Goal: Task Accomplishment & Management: Complete application form

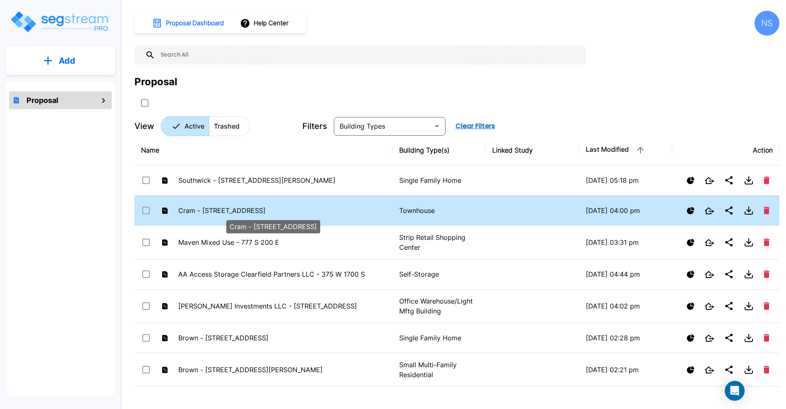
click at [215, 210] on p "Cram - [STREET_ADDRESS]" at bounding box center [274, 211] width 192 height 10
checkbox input "false"
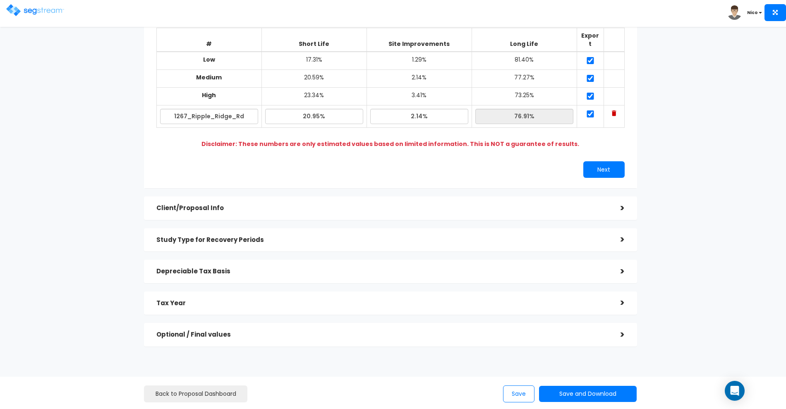
scroll to position [104, 0]
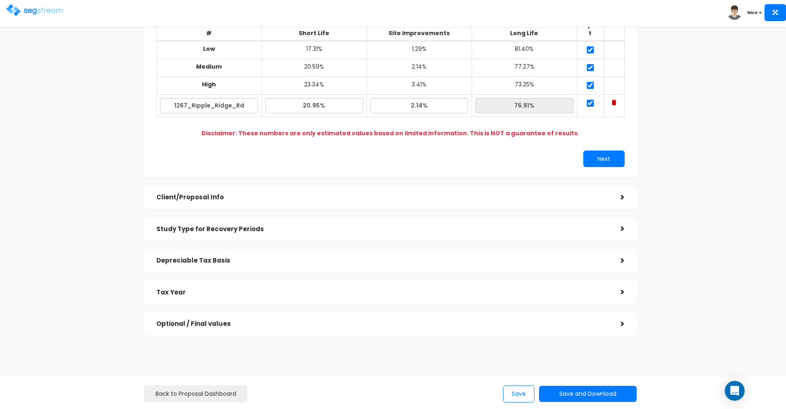
click at [199, 194] on h5 "Client/Proposal Info" at bounding box center [382, 197] width 452 height 7
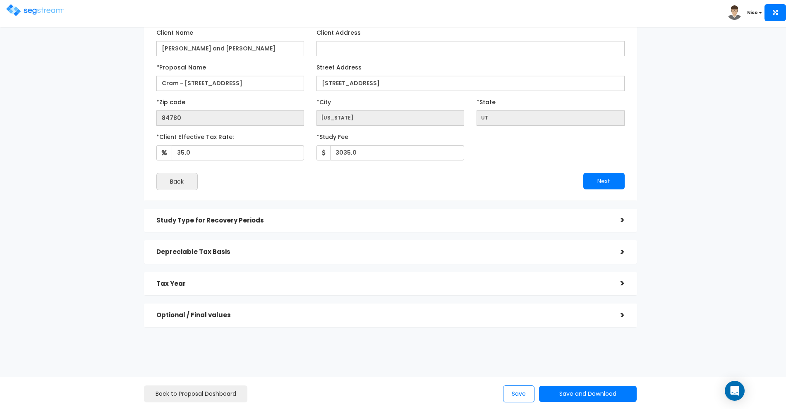
scroll to position [82, 0]
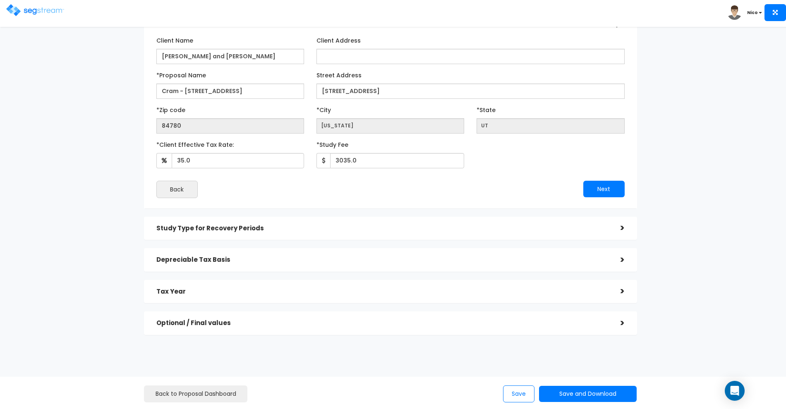
click at [200, 227] on h5 "Study Type for Recovery Periods" at bounding box center [382, 228] width 452 height 7
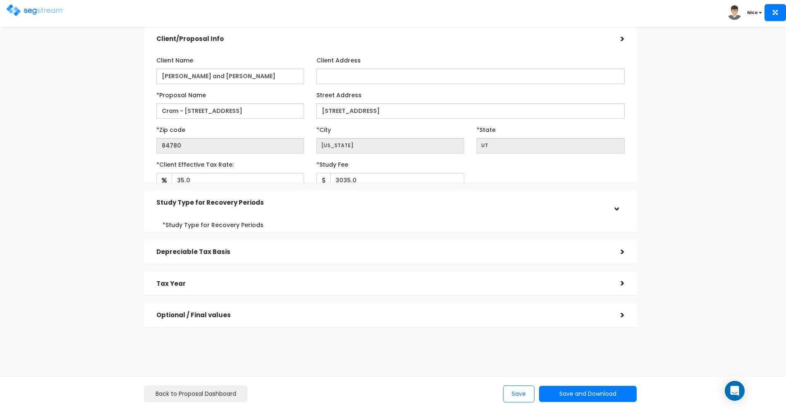
scroll to position [0, 0]
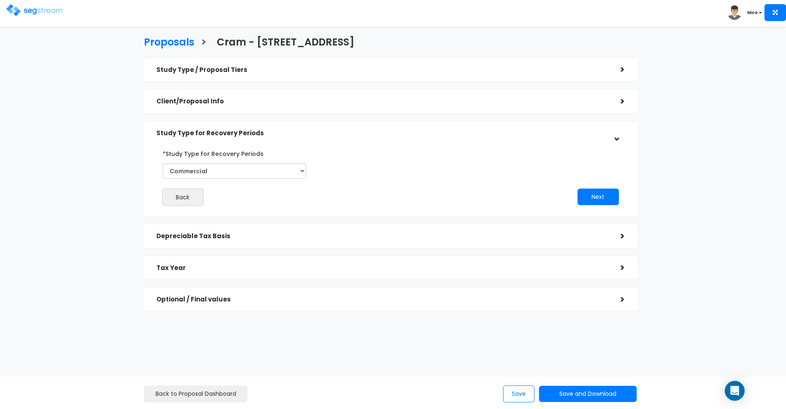
click at [198, 236] on h5 "Depreciable Tax Basis" at bounding box center [382, 236] width 452 height 7
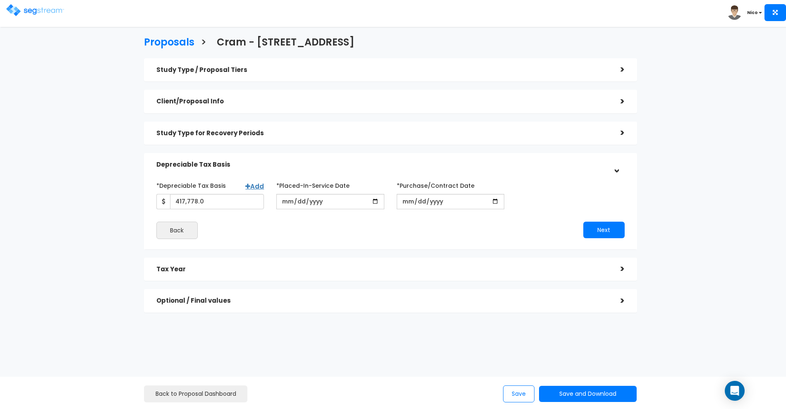
click at [199, 267] on h5 "Tax Year" at bounding box center [382, 269] width 452 height 7
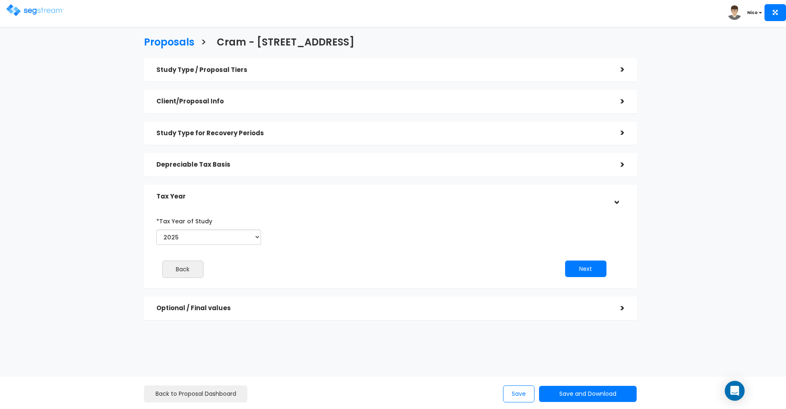
click at [213, 305] on h5 "Optional / Final values" at bounding box center [382, 308] width 452 height 7
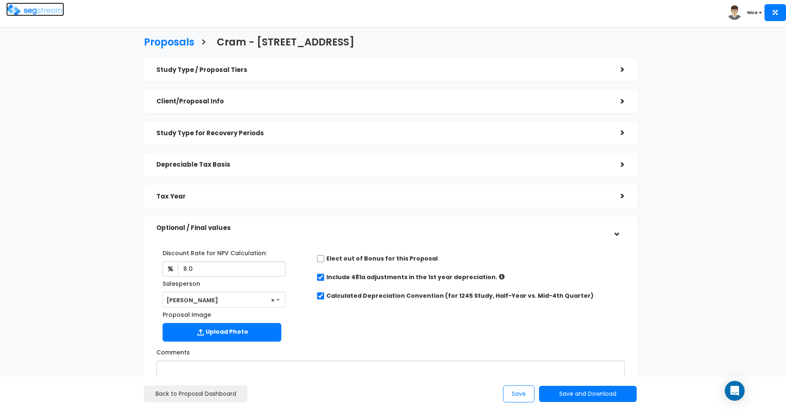
click at [28, 12] on img at bounding box center [35, 10] width 58 height 12
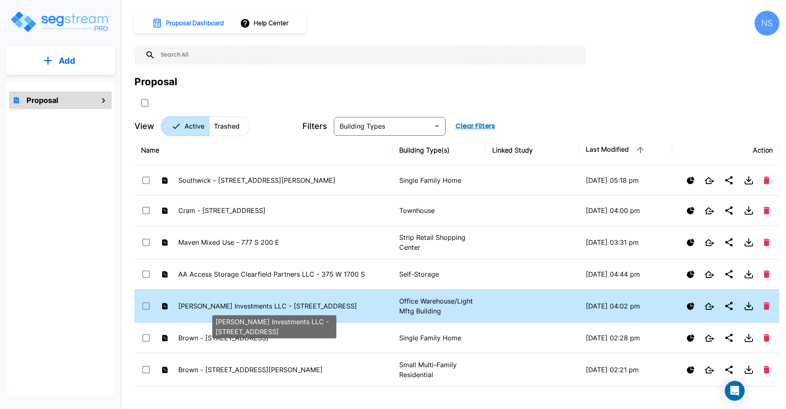
click at [239, 305] on p "[PERSON_NAME] Investments LLC - [STREET_ADDRESS]" at bounding box center [274, 306] width 192 height 10
click at [239, 305] on p "Webster Investments LLC - 1122 South 2475 West" at bounding box center [274, 306] width 192 height 10
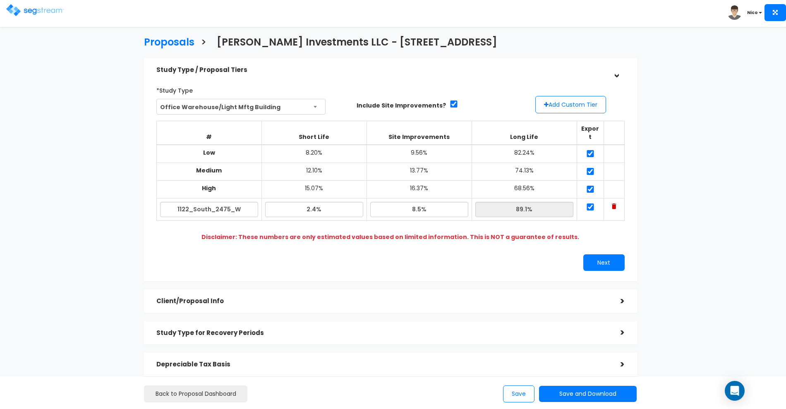
scroll to position [104, 0]
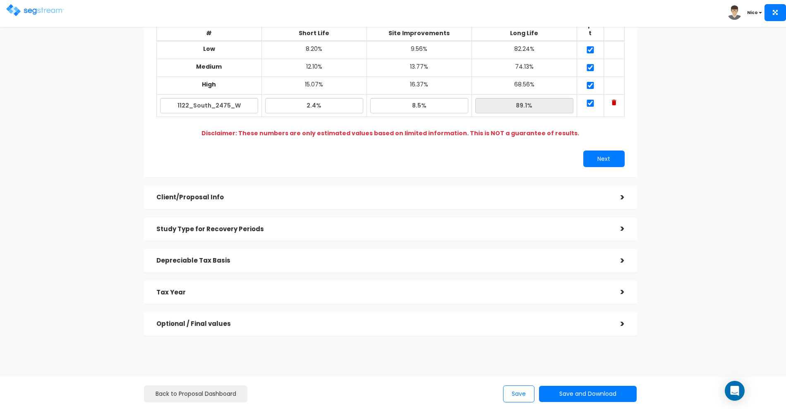
click at [209, 321] on h5 "Optional / Final values" at bounding box center [382, 324] width 452 height 7
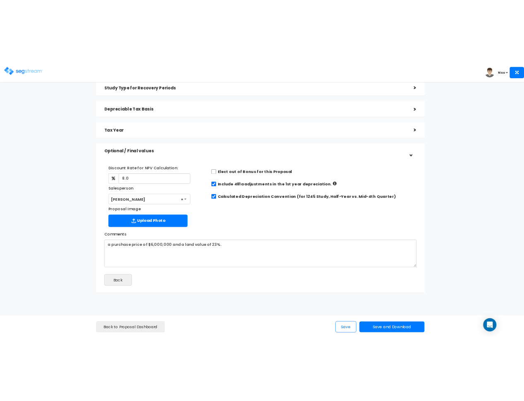
scroll to position [0, 0]
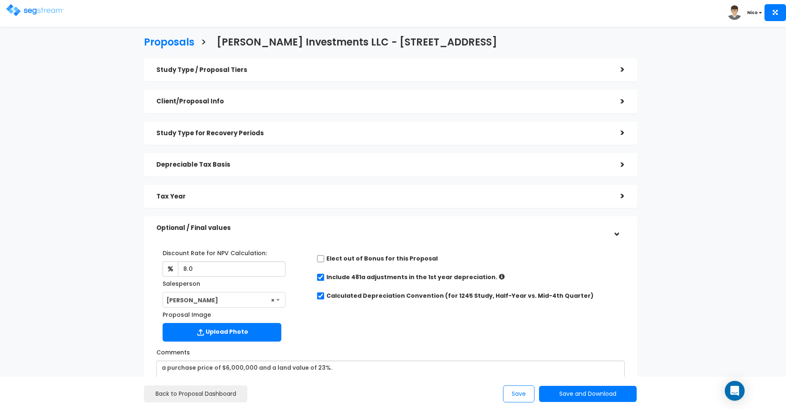
click at [194, 102] on h5 "Client/Proposal Info" at bounding box center [382, 101] width 452 height 7
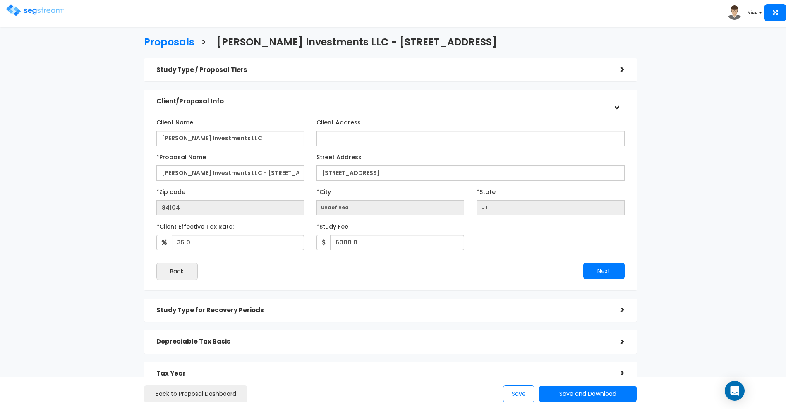
click at [200, 312] on h5 "Study Type for Recovery Periods" at bounding box center [382, 310] width 452 height 7
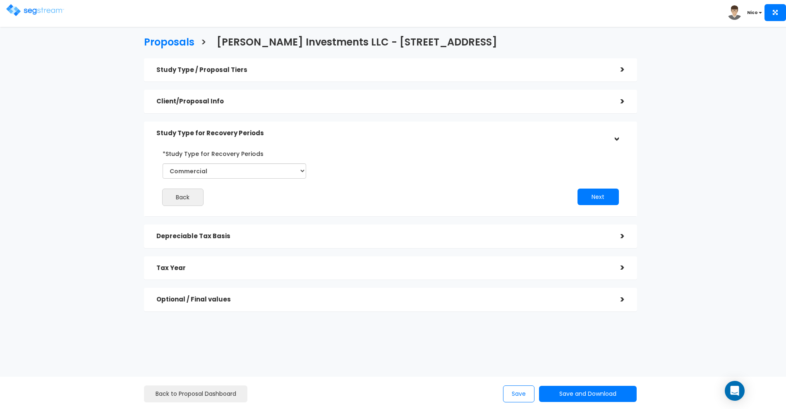
click at [195, 231] on div "Depreciable Tax Basis" at bounding box center [382, 236] width 452 height 15
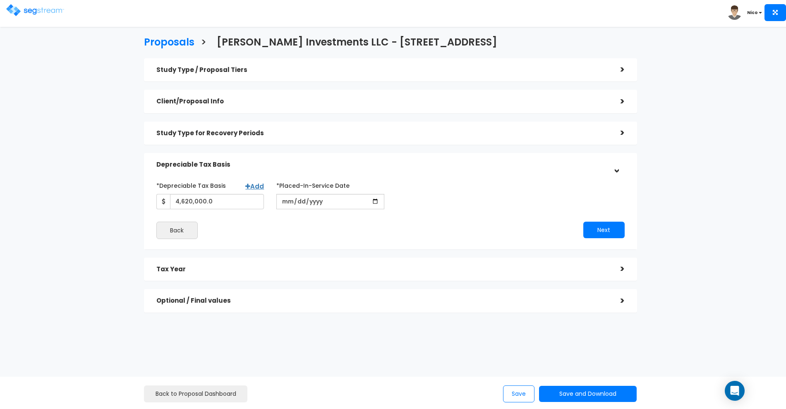
click at [201, 270] on h5 "Tax Year" at bounding box center [382, 269] width 452 height 7
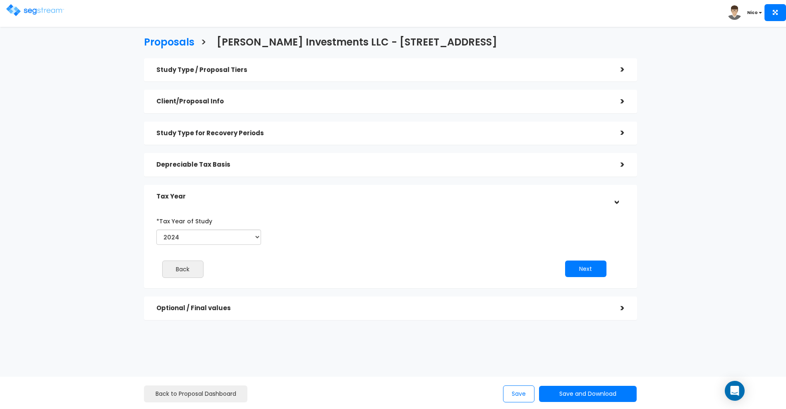
click at [206, 307] on h5 "Optional / Final values" at bounding box center [382, 308] width 452 height 7
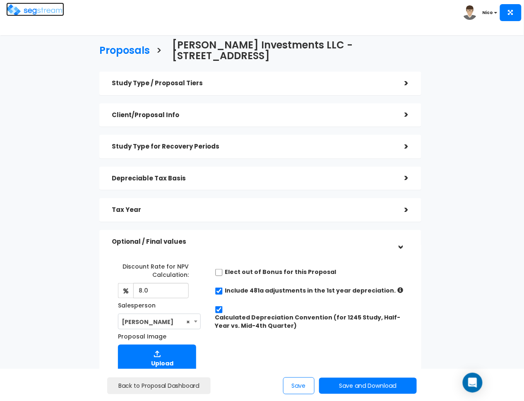
click at [16, 11] on img at bounding box center [35, 10] width 58 height 12
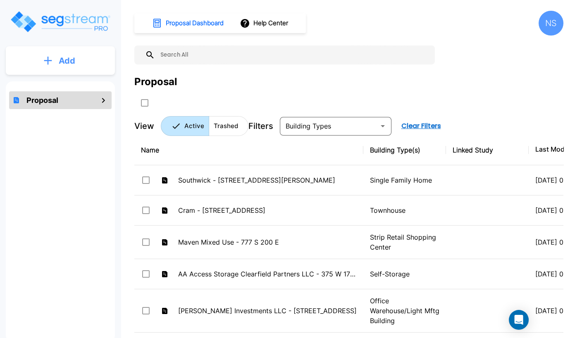
click at [70, 57] on p "Add" at bounding box center [67, 61] width 17 height 12
click at [65, 86] on p "Add Proposal" at bounding box center [65, 84] width 43 height 10
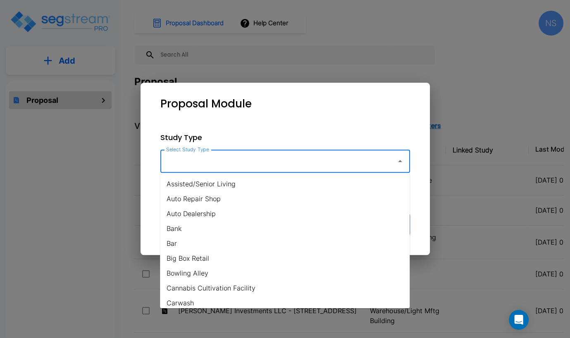
click at [264, 165] on input "Select Study Type" at bounding box center [276, 161] width 225 height 16
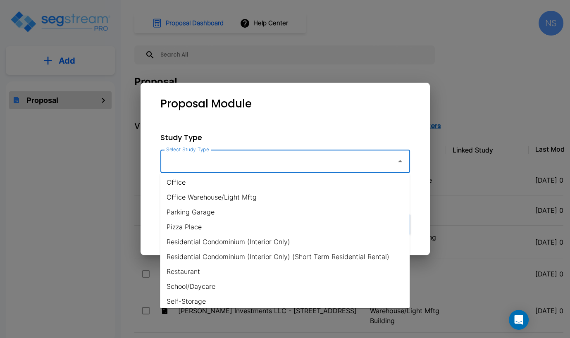
scroll to position [496, 0]
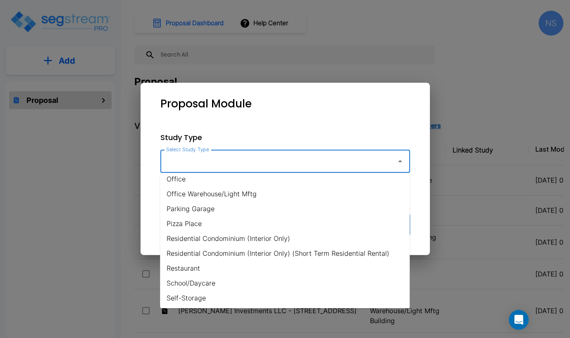
click at [214, 239] on li "Residential Condominium (Interior Only)" at bounding box center [285, 238] width 250 height 15
type input "Residential Condominium (Interior Only)"
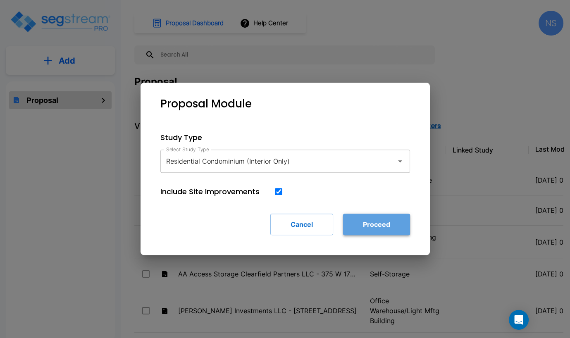
click at [383, 225] on button "Proceed" at bounding box center [376, 225] width 67 height 22
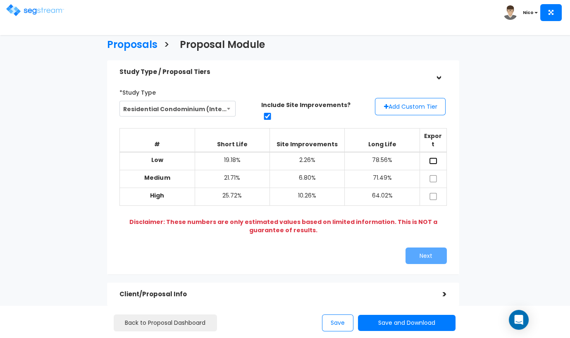
click at [433, 158] on input "checkbox" at bounding box center [433, 161] width 8 height 7
checkbox input "true"
click at [433, 175] on input "checkbox" at bounding box center [433, 178] width 8 height 7
checkbox input "true"
click at [433, 193] on input "checkbox" at bounding box center [433, 196] width 8 height 7
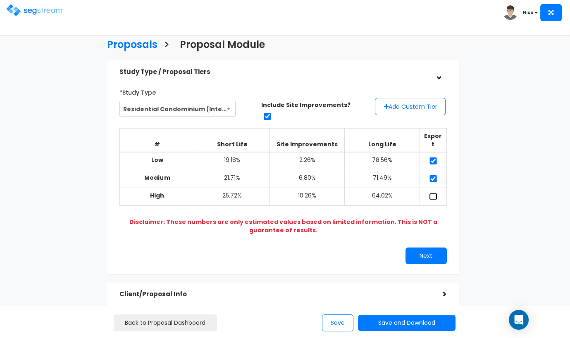
checkbox input "true"
click at [421, 103] on button "Add Custom Tier" at bounding box center [410, 106] width 71 height 17
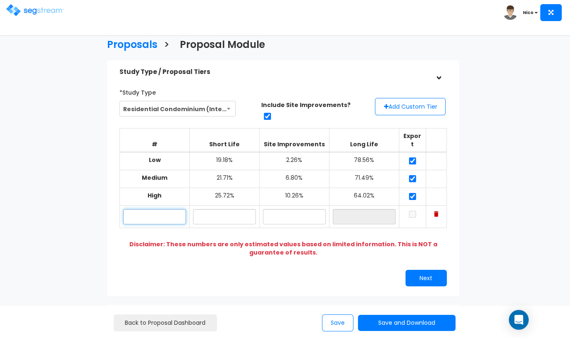
click at [149, 209] on input "text" at bounding box center [154, 216] width 63 height 15
type input "P"
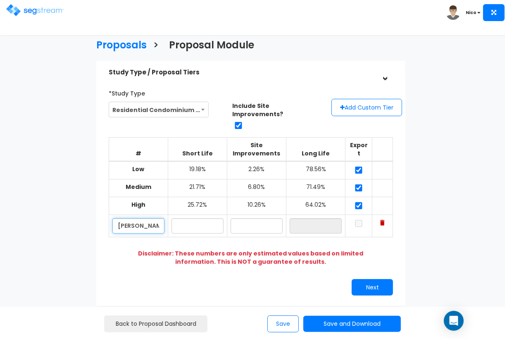
click at [163, 219] on input "[PERSON_NAME] [PERSON_NAME]" at bounding box center [138, 225] width 52 height 15
type input "[PERSON_NAME] BD Studio"
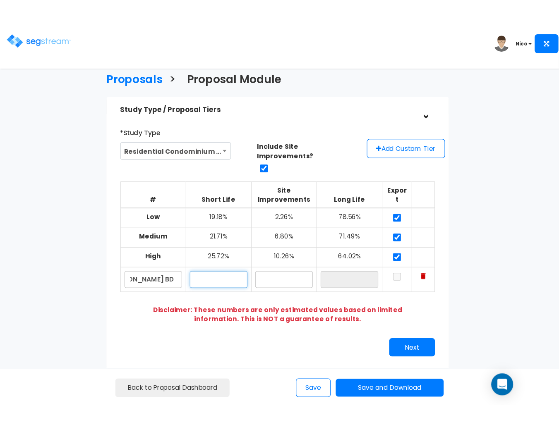
scroll to position [0, 0]
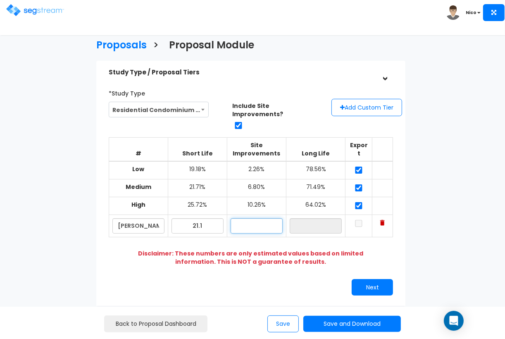
type input "21.10%"
type input "a"
type input "0.05%"
type input "78.85%"
click at [361, 220] on input "checkbox" at bounding box center [359, 223] width 8 height 7
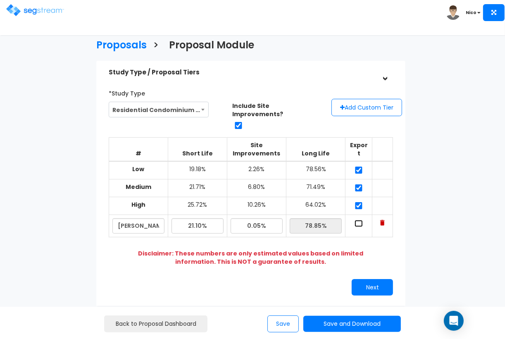
checkbox input "true"
click at [398, 220] on div "*Study Type Residential Condominium (Interior Only) Assisted/Senior Living Auto…" at bounding box center [251, 191] width 297 height 218
click at [376, 283] on button "Next" at bounding box center [372, 287] width 41 height 17
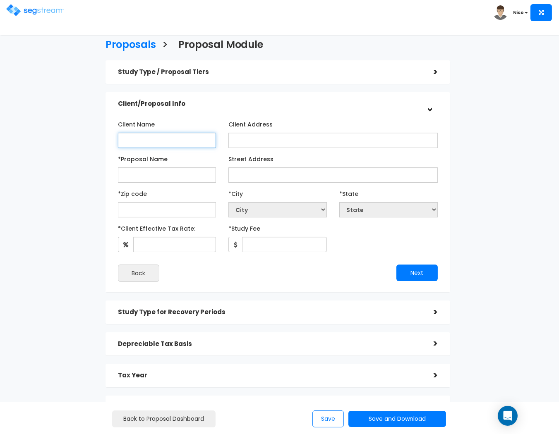
click at [130, 141] on input "Client Name" at bounding box center [167, 140] width 98 height 15
type input "[PERSON_NAME]"
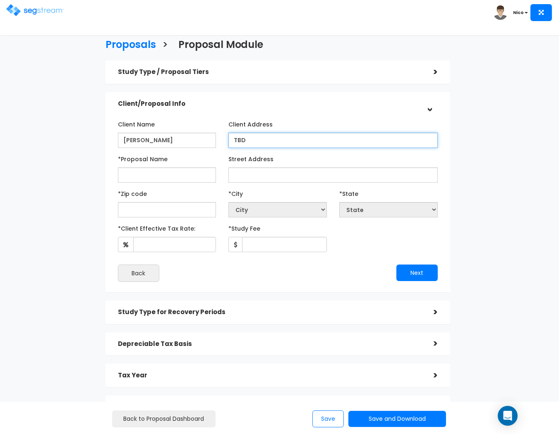
type input "TBD"
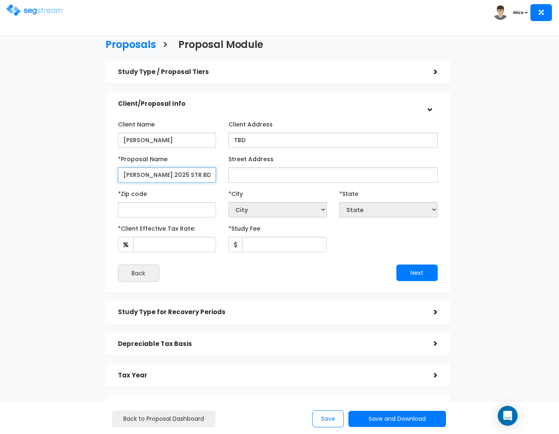
scroll to position [0, 1]
type input "[PERSON_NAME] 2025 STR BD Studio"
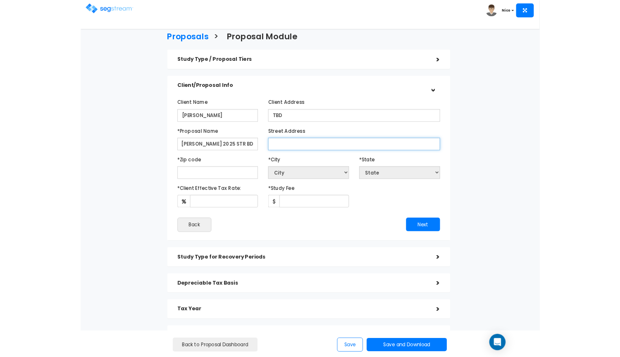
scroll to position [0, 0]
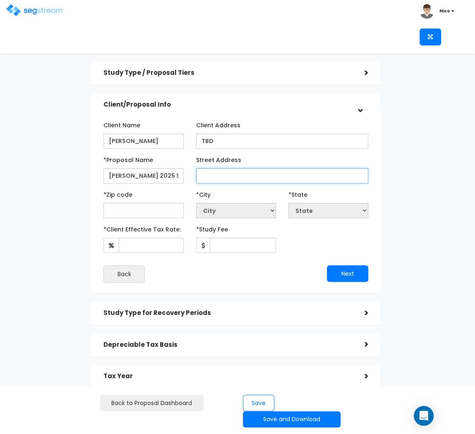
click at [200, 176] on input "Street Address" at bounding box center [282, 175] width 172 height 15
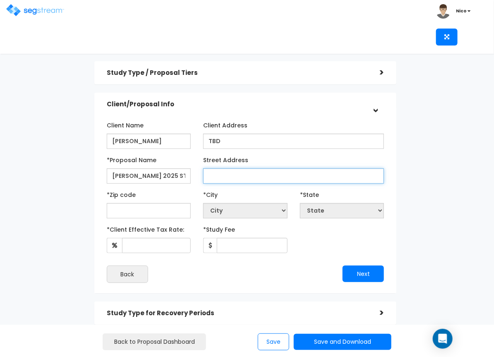
click at [213, 173] on input "Street Address" at bounding box center [293, 175] width 181 height 15
type input "43234, Black Desert Condo,"
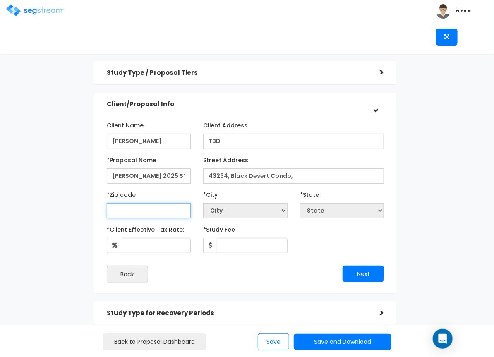
click at [132, 215] on input "text" at bounding box center [149, 210] width 84 height 15
type input "847"
select select "UT"
type input "84738"
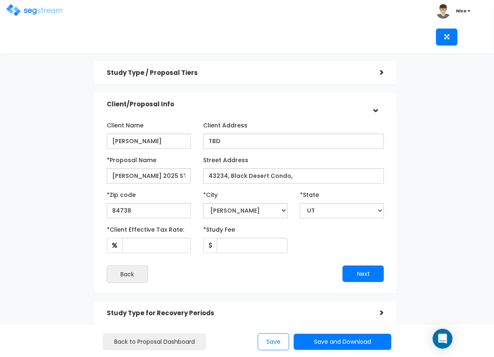
click at [238, 197] on div "*City City Alpine [GEOGRAPHIC_DATA][PERSON_NAME] Altonah [GEOGRAPHIC_DATA] [GEO…" at bounding box center [245, 203] width 84 height 31
click at [299, 178] on input "43234, Black Desert Condo," at bounding box center [293, 175] width 181 height 15
drag, startPoint x: 299, startPoint y: 178, endPoint x: 230, endPoint y: 175, distance: 70.0
click at [230, 175] on input "43234, Black Desert Condo," at bounding box center [293, 175] width 181 height 15
paste input "[STREET_ADDRESS]"
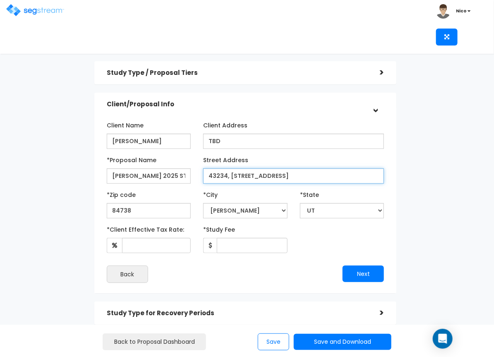
type input "43234, [STREET_ADDRESS]"
click at [309, 235] on div "*Client Effective Tax Rate: *Study Fee" at bounding box center [246, 238] width 290 height 31
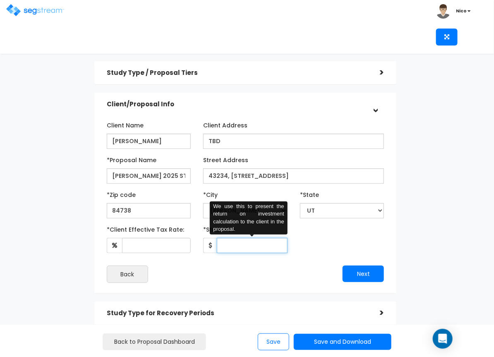
click at [241, 248] on input "*Study Fee" at bounding box center [252, 245] width 71 height 15
type input "2,750"
click at [322, 250] on div "*Client Effective Tax Rate: *Study Fee" at bounding box center [246, 238] width 290 height 31
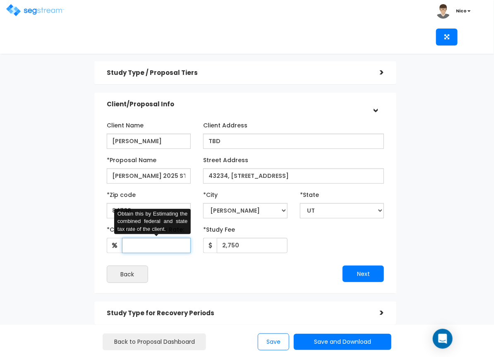
click at [135, 249] on input "*Client Effective Tax Rate:" at bounding box center [156, 245] width 69 height 15
type input "32"
click at [245, 279] on div "Next" at bounding box center [317, 274] width 145 height 17
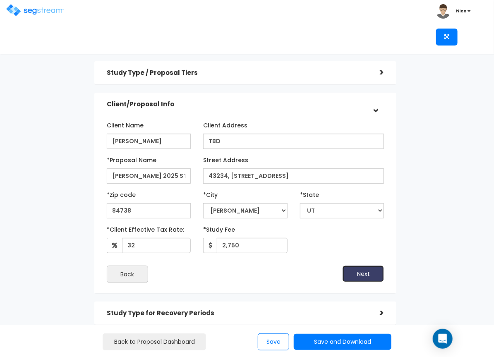
click at [354, 270] on button "Next" at bounding box center [362, 274] width 41 height 17
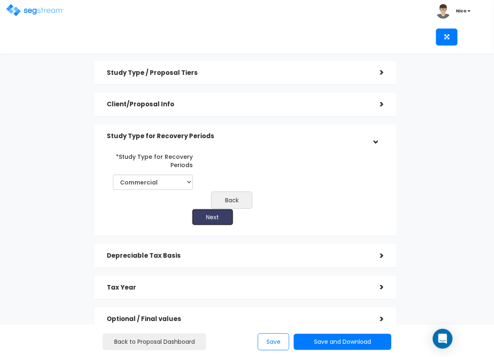
click at [212, 223] on button "Next" at bounding box center [212, 217] width 41 height 17
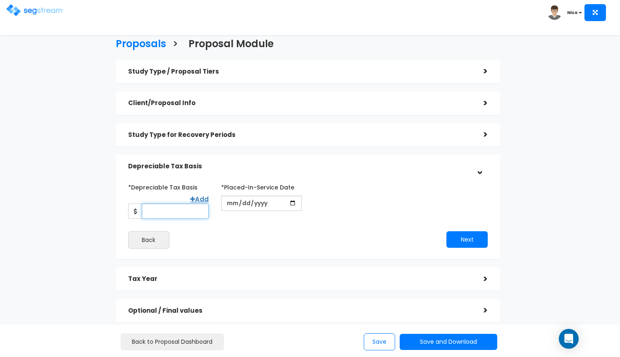
click at [162, 211] on input "*Depreciable Tax Basis" at bounding box center [175, 210] width 67 height 15
type input "440,200"
click at [223, 234] on div "Back" at bounding box center [215, 239] width 186 height 17
click at [232, 206] on input "date" at bounding box center [261, 203] width 81 height 15
type input "[DATE]"
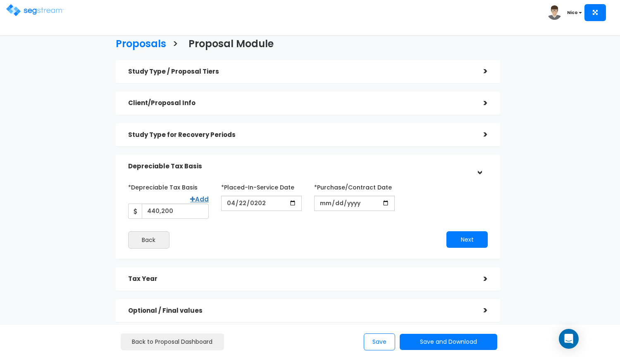
click at [319, 226] on div "*Depreciable Tax Basis Add 440,200 *Placed-In-Service Date" at bounding box center [308, 214] width 360 height 68
click at [328, 205] on input "*Purchase/Contract Date" at bounding box center [354, 203] width 81 height 15
type input "[DATE]"
click at [329, 217] on div "*Depreciable Tax Basis Add 440,200 *Placed-In-Service Date [DATE] *Purchase/Con…" at bounding box center [308, 199] width 372 height 38
click at [461, 242] on button "Next" at bounding box center [467, 239] width 41 height 17
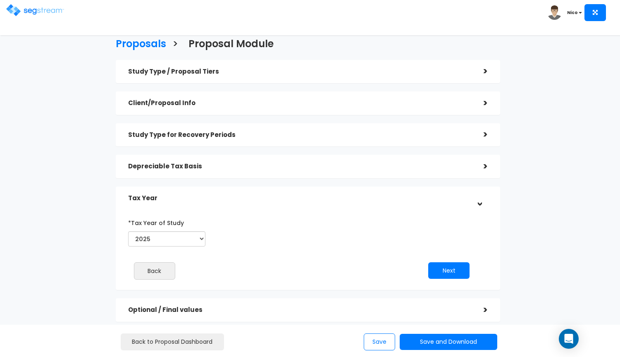
click at [287, 263] on div "Back" at bounding box center [212, 270] width 180 height 17
click at [451, 275] on button "Next" at bounding box center [448, 270] width 41 height 17
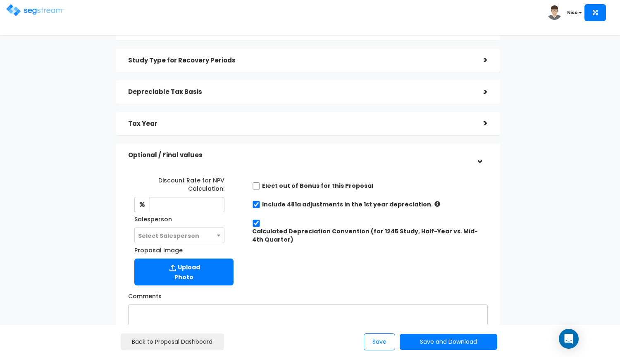
scroll to position [84, 0]
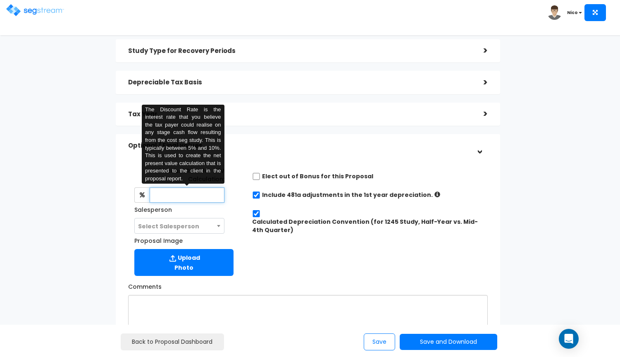
click at [191, 197] on input "text" at bounding box center [187, 194] width 75 height 15
type input "8"
click at [232, 207] on div "Discount Rate for NPV Calculation: 8 The Discount Rate is the interest rate tha…" at bounding box center [184, 222] width 124 height 116
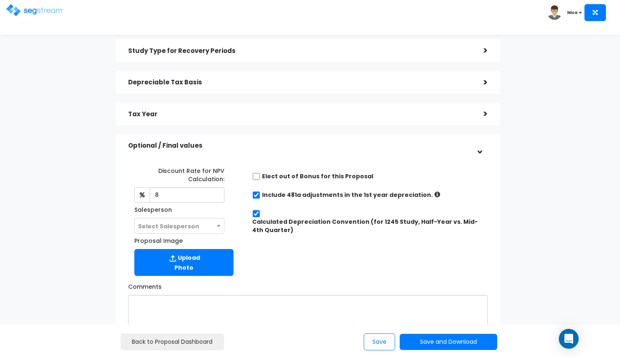
click at [235, 215] on div "Discount Rate for NPV Calculation: 8 Salesperson Select Salesperson Proposal Im…" at bounding box center [184, 222] width 124 height 116
click at [230, 206] on div "Discount Rate for NPV Calculation: 8 Salesperson Select Salesperson Select Sale…" at bounding box center [179, 199] width 103 height 70
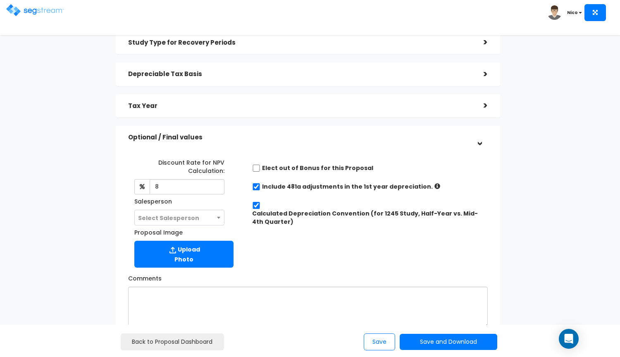
scroll to position [96, 0]
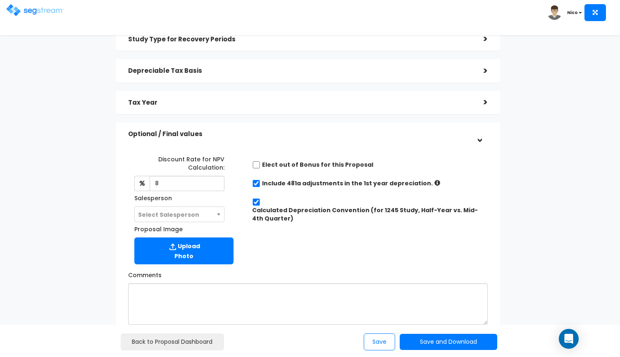
click at [214, 214] on span "Select Salesperson" at bounding box center [179, 215] width 89 height 16
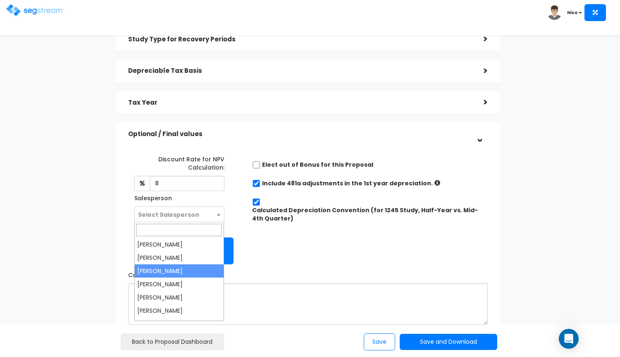
select select "173"
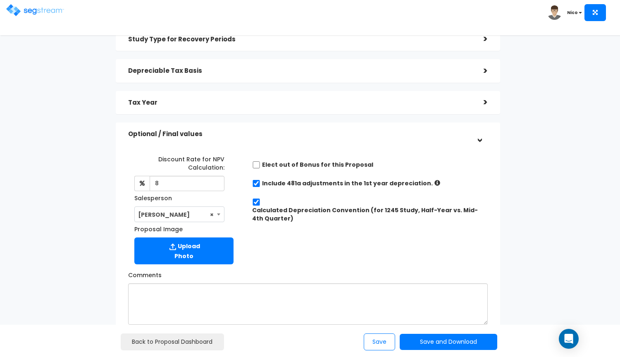
click at [277, 248] on div "Discount Rate for NPV Calculation: 8 Salesperson Select Salesperson × Proposal …" at bounding box center [308, 208] width 372 height 120
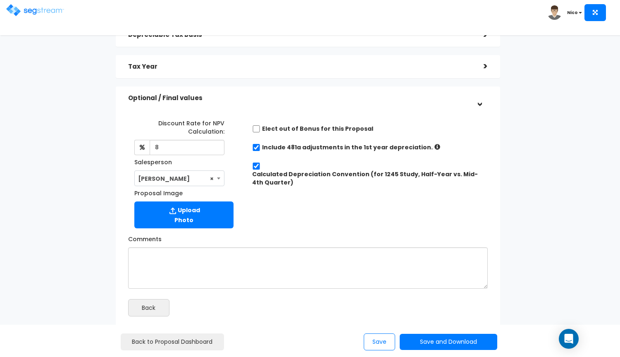
scroll to position [134, 0]
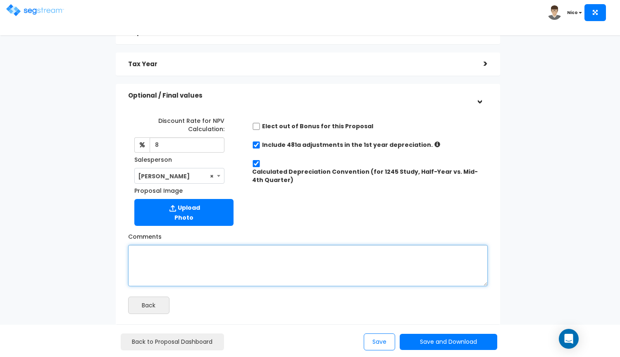
click at [194, 281] on textarea "Comments" at bounding box center [308, 265] width 360 height 41
type textarea "LV at 29% per [US_STATE] County Records. STR, 580 sf,"
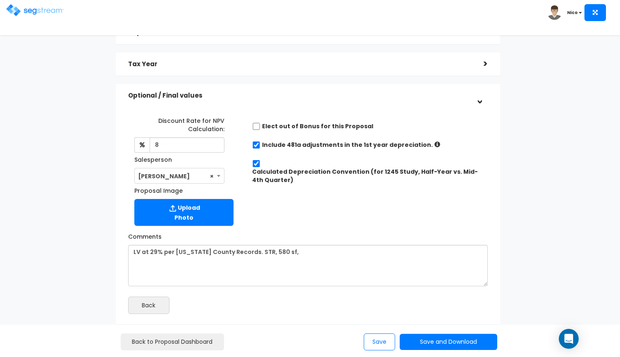
click at [270, 216] on div "Discount Rate for NPV Calculation: 8 Salesperson Select Salesperson × Proposal …" at bounding box center [308, 170] width 372 height 120
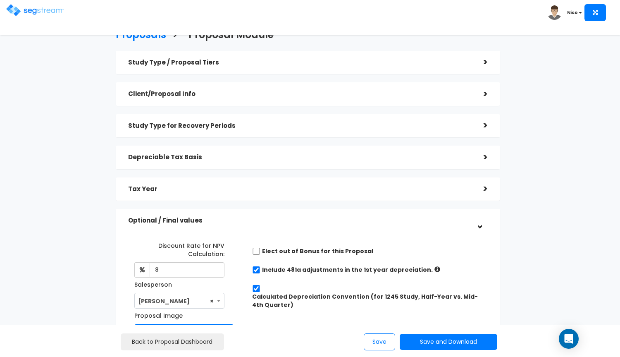
scroll to position [0, 0]
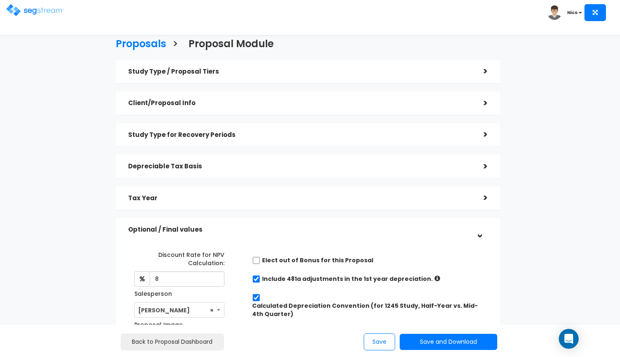
click at [201, 74] on h5 "Study Type / Proposal Tiers" at bounding box center [299, 71] width 343 height 7
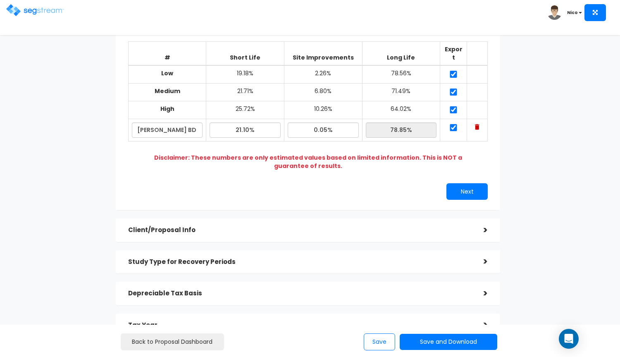
scroll to position [82, 0]
click at [475, 184] on button "Next" at bounding box center [467, 190] width 41 height 17
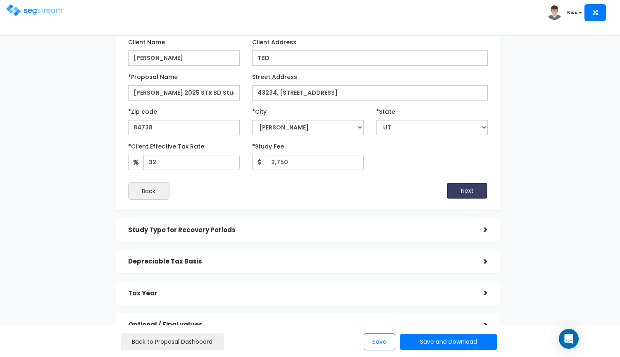
click at [469, 191] on button "Next" at bounding box center [467, 190] width 41 height 17
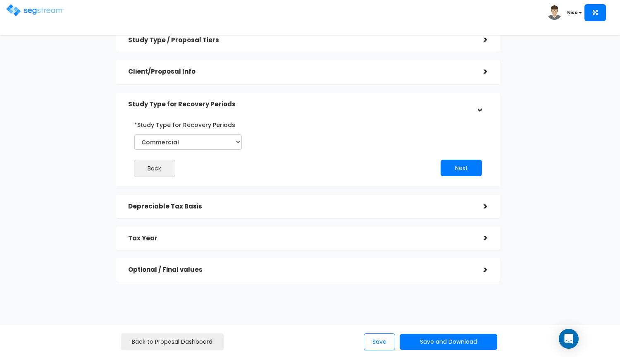
scroll to position [31, 0]
click at [462, 175] on button "Next" at bounding box center [461, 168] width 41 height 17
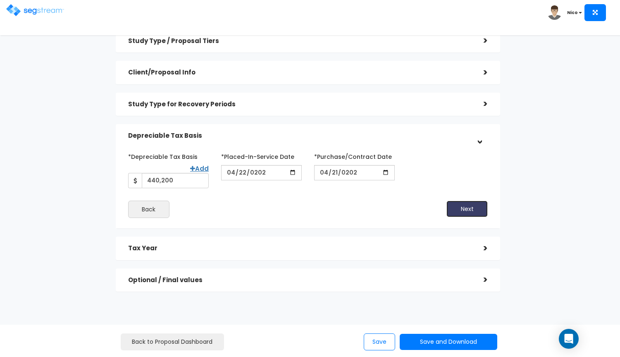
click at [464, 207] on button "Next" at bounding box center [467, 209] width 41 height 17
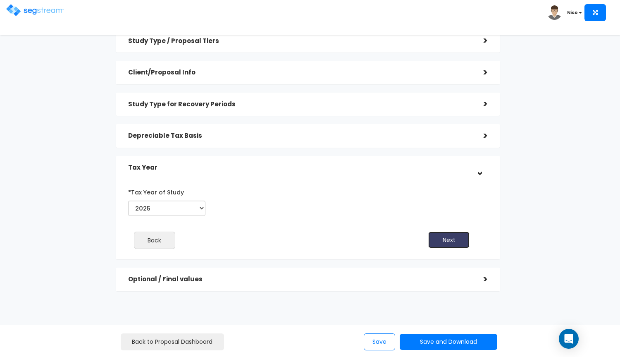
click at [444, 242] on button "Next" at bounding box center [448, 240] width 41 height 17
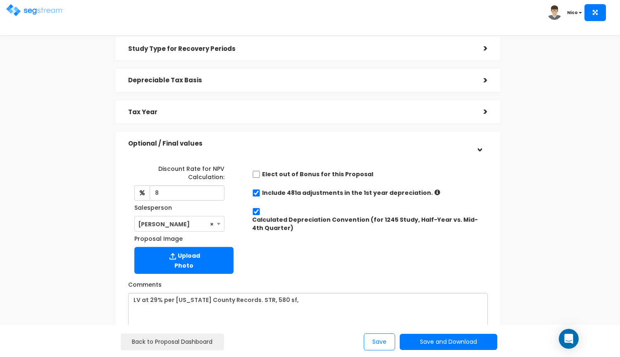
scroll to position [176, 0]
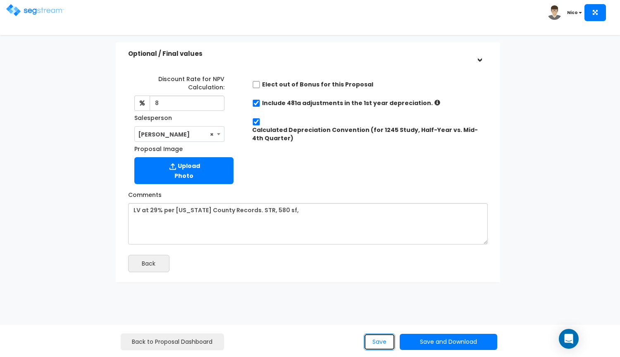
click at [380, 338] on button "Save" at bounding box center [379, 341] width 31 height 17
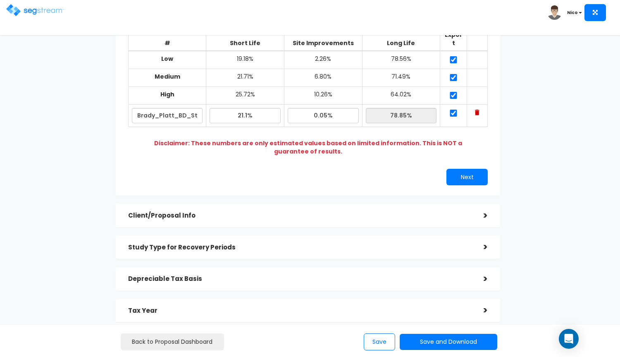
scroll to position [113, 0]
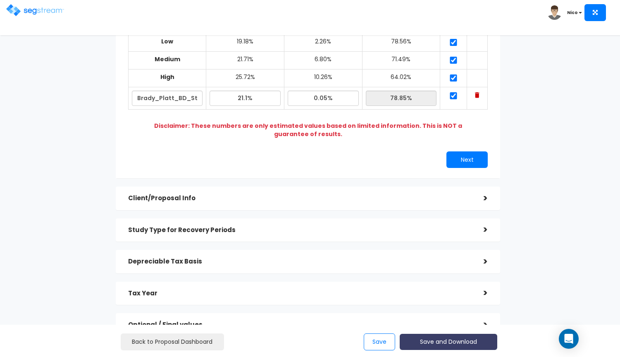
click at [443, 341] on button "Save and Download" at bounding box center [449, 342] width 98 height 16
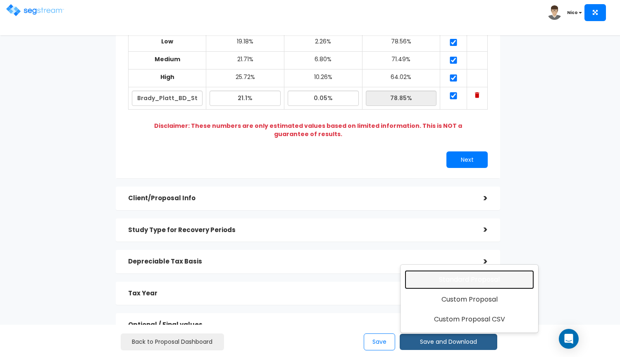
click at [465, 282] on link "Standard Proposal" at bounding box center [469, 279] width 129 height 19
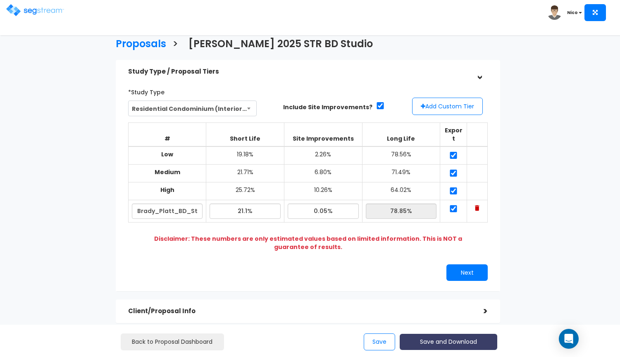
click at [443, 341] on button "Save and Download" at bounding box center [449, 342] width 98 height 16
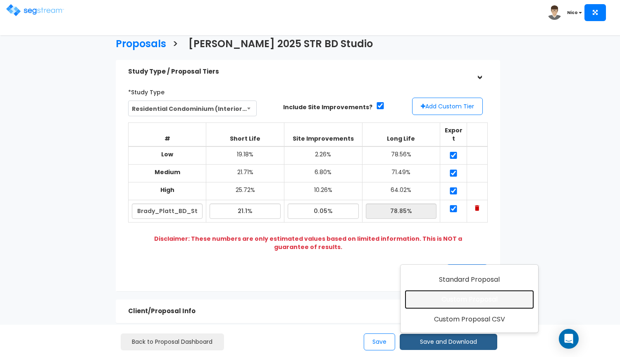
click at [465, 295] on link "Custom Proposal" at bounding box center [469, 299] width 129 height 19
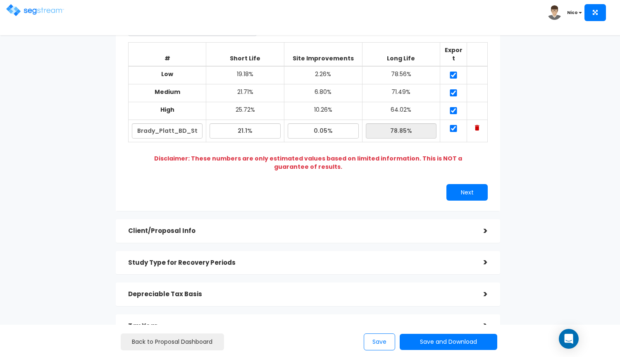
scroll to position [159, 0]
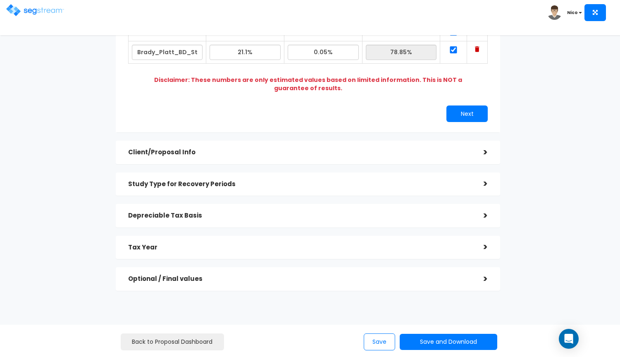
click at [255, 149] on h5 "Client/Proposal Info" at bounding box center [299, 152] width 343 height 7
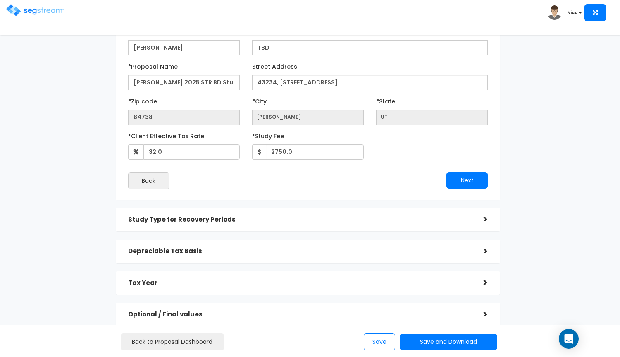
scroll to position [91, 0]
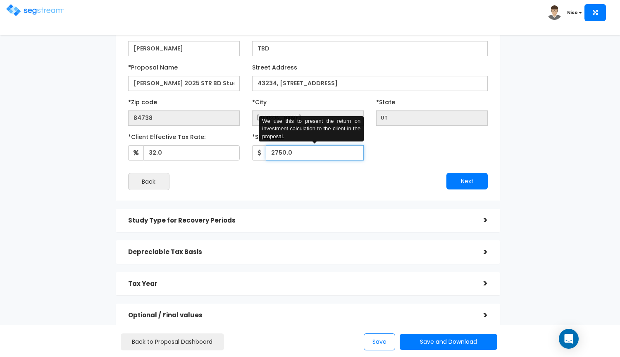
click at [278, 151] on input "2750.0" at bounding box center [315, 152] width 98 height 15
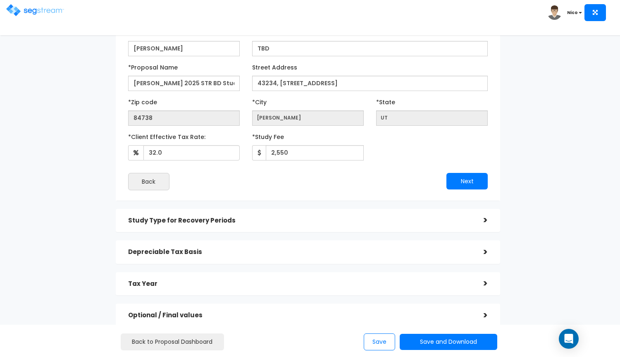
click at [299, 173] on div "Back" at bounding box center [215, 181] width 186 height 17
click at [386, 173] on div "Next" at bounding box center [401, 181] width 186 height 17
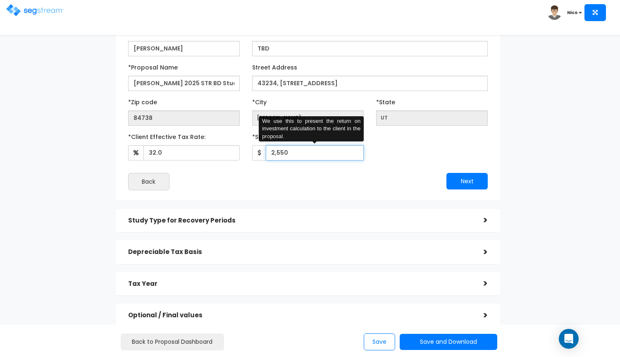
click at [288, 151] on input "2,550" at bounding box center [315, 152] width 98 height 15
click at [306, 182] on div "Back" at bounding box center [215, 181] width 186 height 17
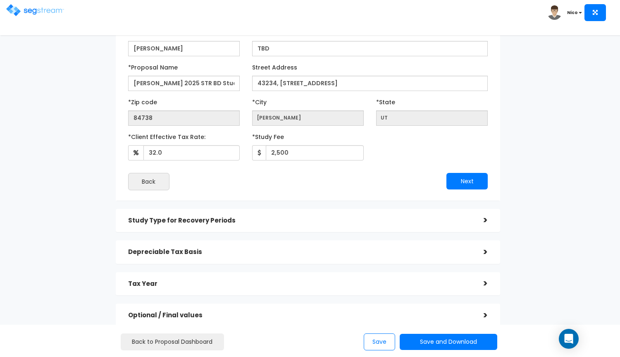
click at [400, 186] on div "Next" at bounding box center [401, 181] width 186 height 17
click at [460, 179] on button "Next" at bounding box center [467, 181] width 41 height 17
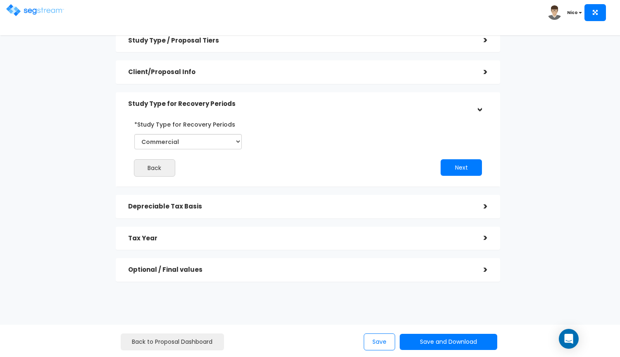
scroll to position [31, 0]
click at [460, 179] on div "*Study Type for Recovery Periods Commercial Residential Back Next" at bounding box center [308, 147] width 372 height 67
click at [459, 170] on button "Next" at bounding box center [461, 168] width 41 height 17
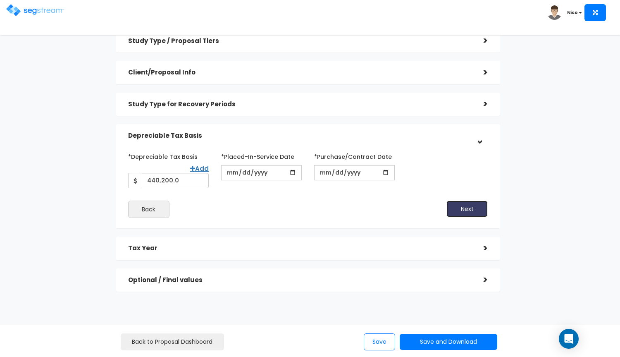
click at [462, 208] on button "Next" at bounding box center [467, 209] width 41 height 17
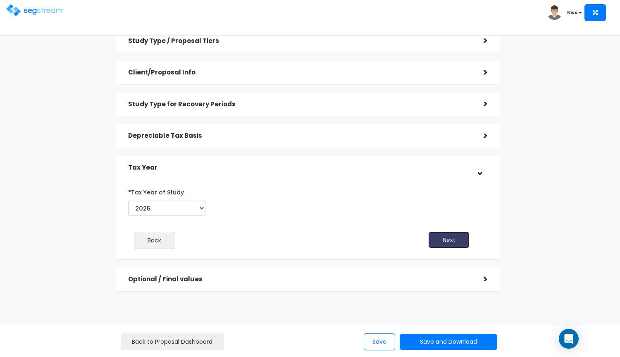
click at [443, 239] on button "Next" at bounding box center [448, 240] width 41 height 17
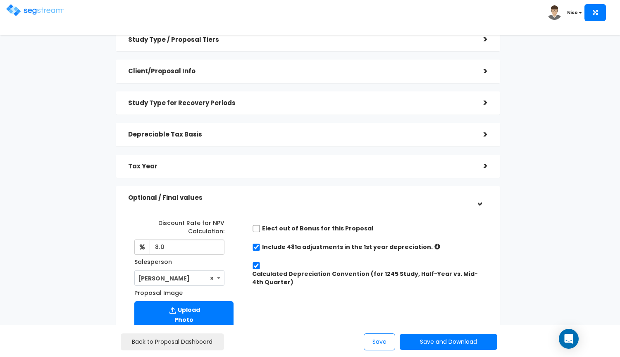
scroll to position [0, 0]
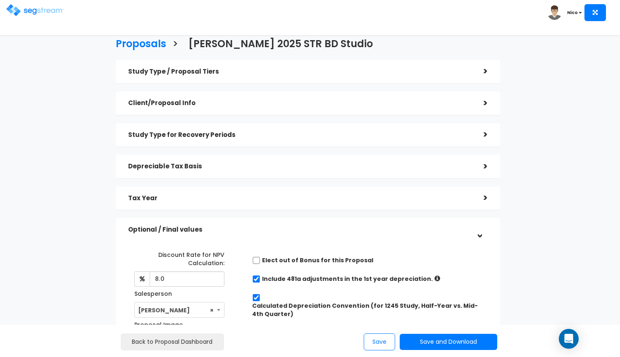
click at [350, 73] on h5 "Study Type / Proposal Tiers" at bounding box center [299, 71] width 343 height 7
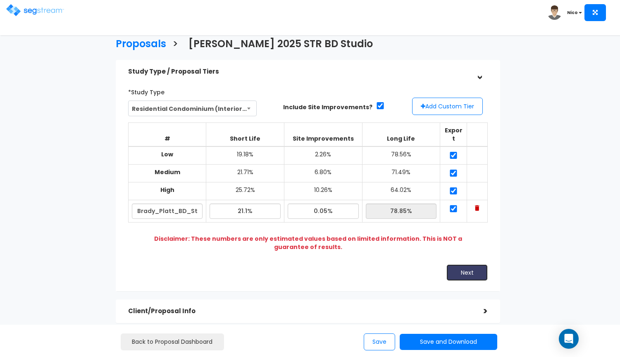
click at [478, 264] on button "Next" at bounding box center [467, 272] width 41 height 17
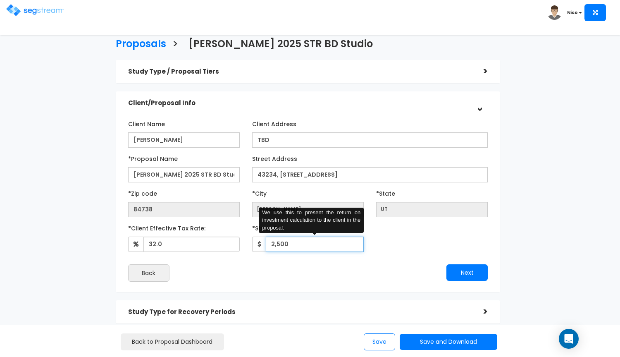
drag, startPoint x: 292, startPoint y: 243, endPoint x: 255, endPoint y: 242, distance: 36.8
click at [255, 242] on div "2,500 We use this to present the return on investment calculation to the client…" at bounding box center [308, 244] width 112 height 15
type input "2,495"
click at [396, 236] on div "*Client Effective Tax Rate: 32.0 *Study Fee 2,495" at bounding box center [308, 236] width 372 height 31
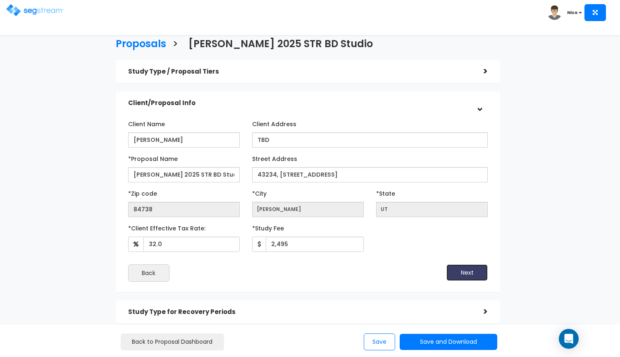
click at [470, 271] on button "Next" at bounding box center [467, 272] width 41 height 17
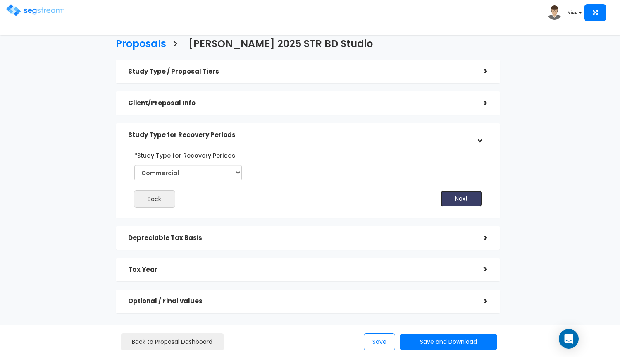
click at [459, 196] on button "Next" at bounding box center [461, 198] width 41 height 17
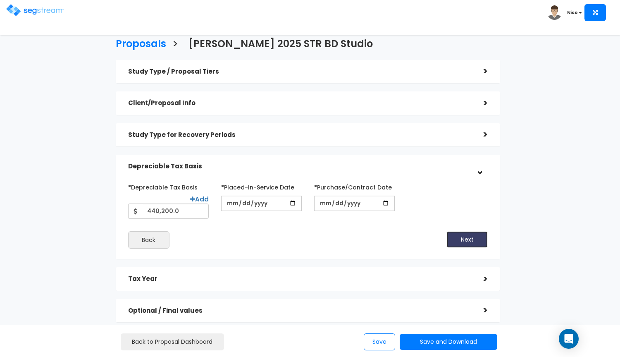
click at [466, 237] on button "Next" at bounding box center [467, 239] width 41 height 17
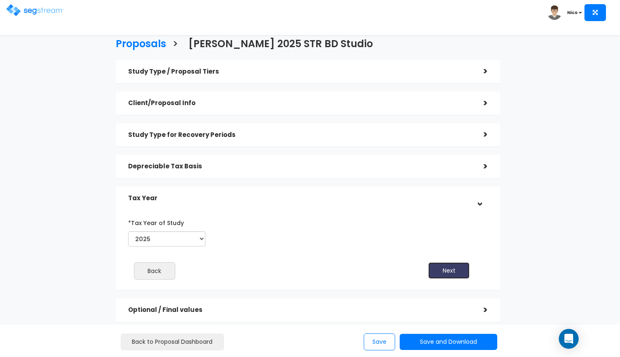
click at [447, 266] on button "Next" at bounding box center [448, 270] width 41 height 17
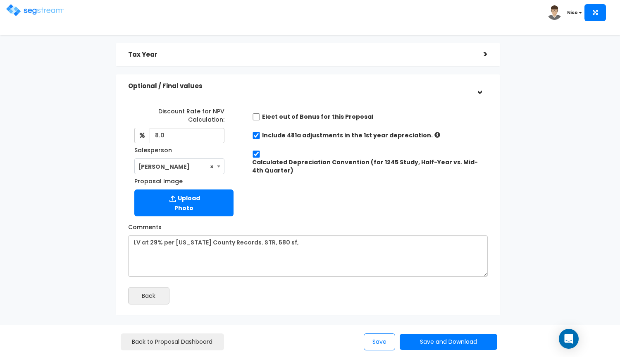
scroll to position [176, 0]
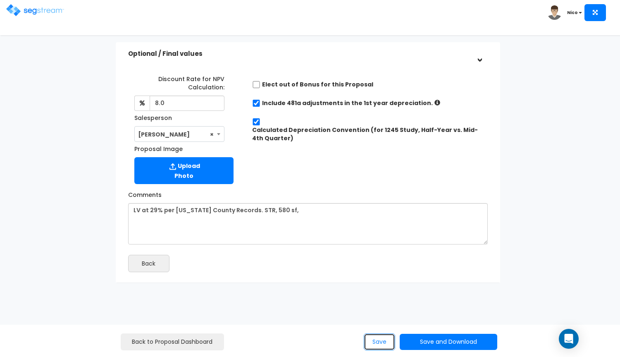
click at [384, 335] on button "Save" at bounding box center [379, 341] width 31 height 17
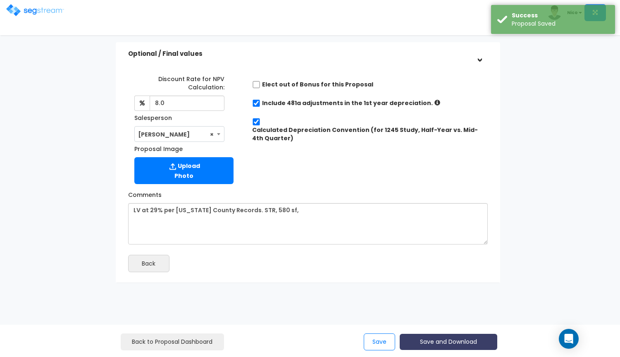
click at [455, 343] on button "Save and Download" at bounding box center [449, 342] width 98 height 16
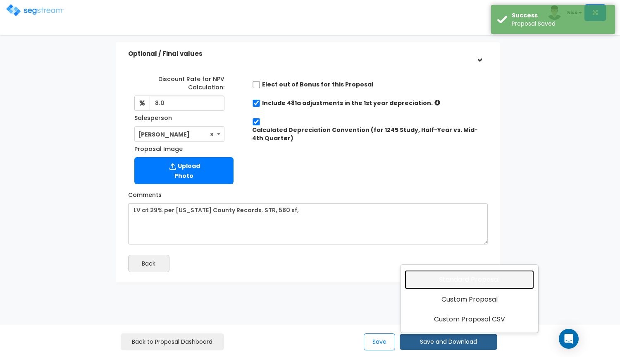
click at [464, 278] on link "Standard Proposal" at bounding box center [469, 279] width 129 height 19
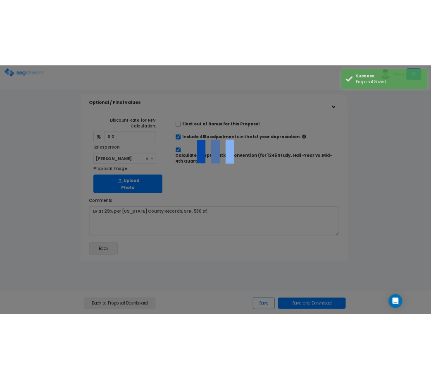
scroll to position [0, 0]
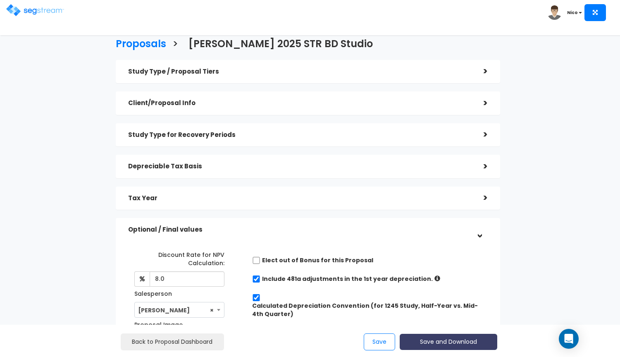
click at [443, 345] on button "Save and Download" at bounding box center [449, 342] width 98 height 16
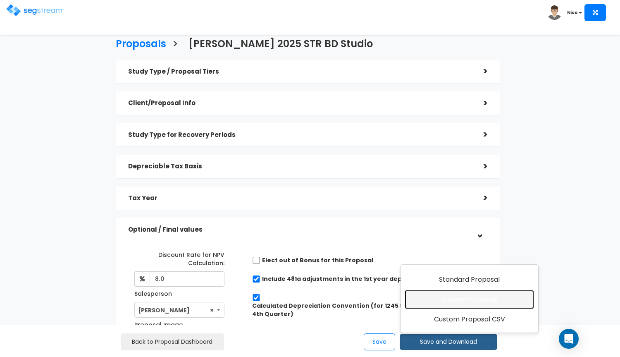
click at [464, 300] on link "Custom Proposal" at bounding box center [469, 299] width 129 height 19
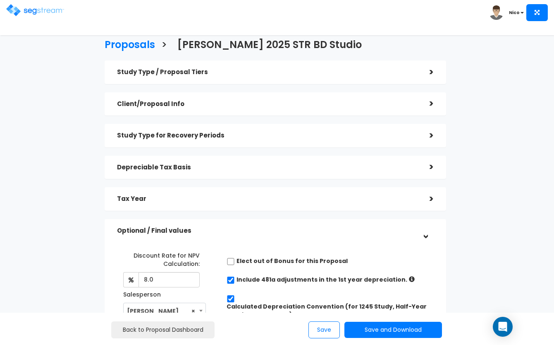
click at [248, 70] on h5 "Study Type / Proposal Tiers" at bounding box center [267, 72] width 300 height 7
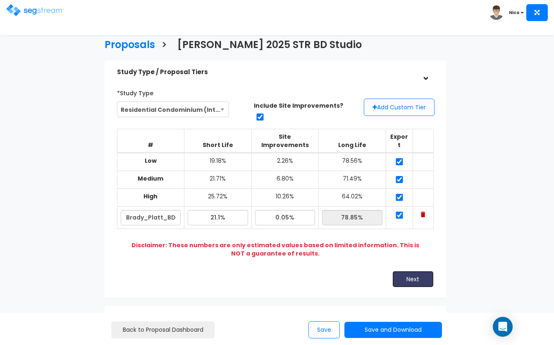
click at [412, 270] on button "Next" at bounding box center [412, 278] width 41 height 17
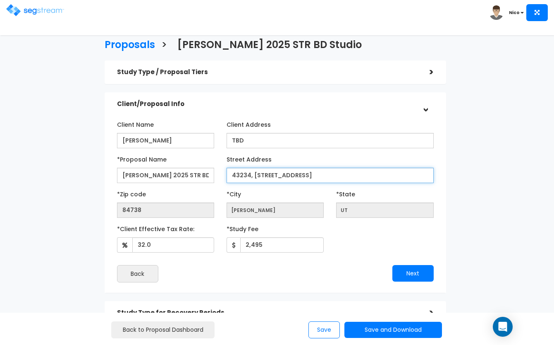
drag, startPoint x: 231, startPoint y: 174, endPoint x: 328, endPoint y: 177, distance: 96.4
click at [328, 177] on input "43234, [STREET_ADDRESS]" at bounding box center [330, 175] width 207 height 15
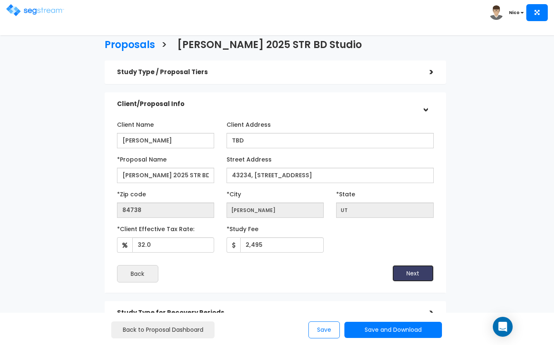
click at [403, 269] on button "Next" at bounding box center [412, 273] width 41 height 17
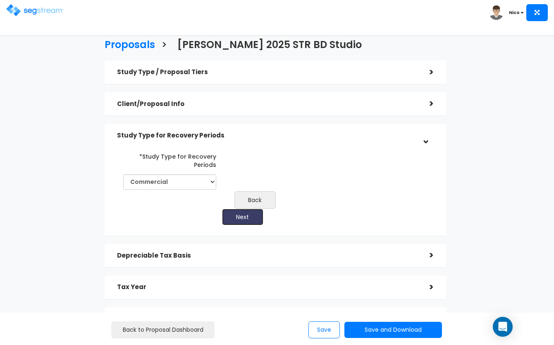
click at [244, 217] on button "Next" at bounding box center [242, 216] width 41 height 17
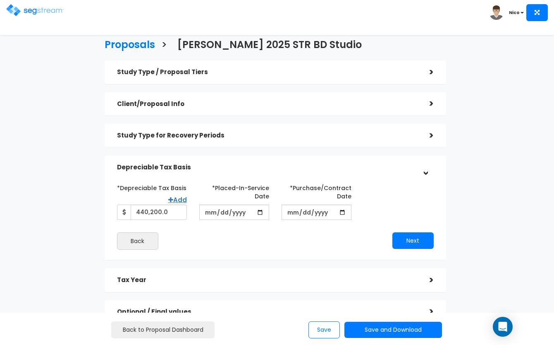
click at [93, 155] on div "Proposals > Brady Platt 2025 STR BD Studio Study Type / Proposal Tiers > *Study…" at bounding box center [276, 183] width 452 height 402
